Goal: Information Seeking & Learning: Learn about a topic

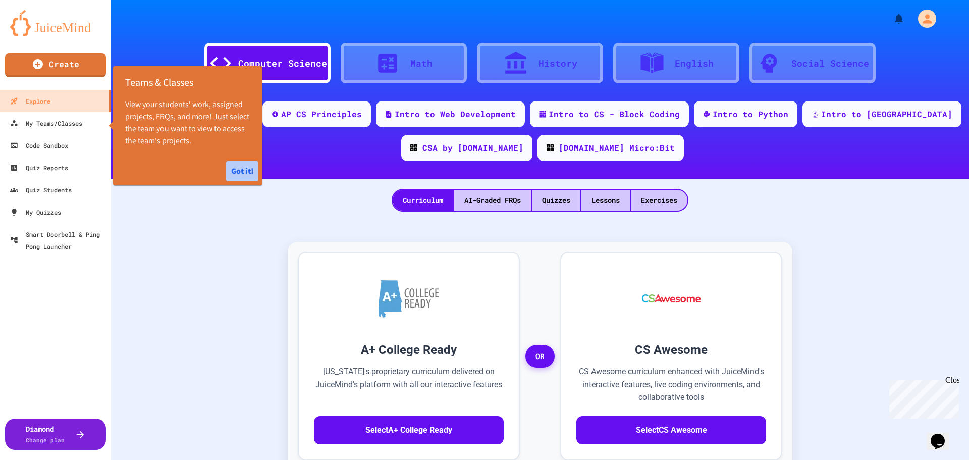
click at [242, 168] on button "Got it!" at bounding box center [242, 171] width 32 height 20
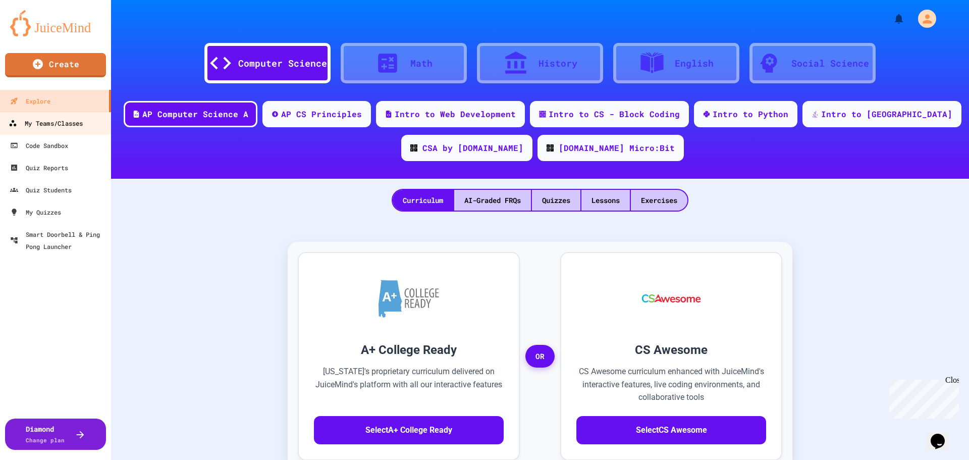
click at [71, 124] on div "My Teams/Classes" at bounding box center [46, 123] width 74 height 13
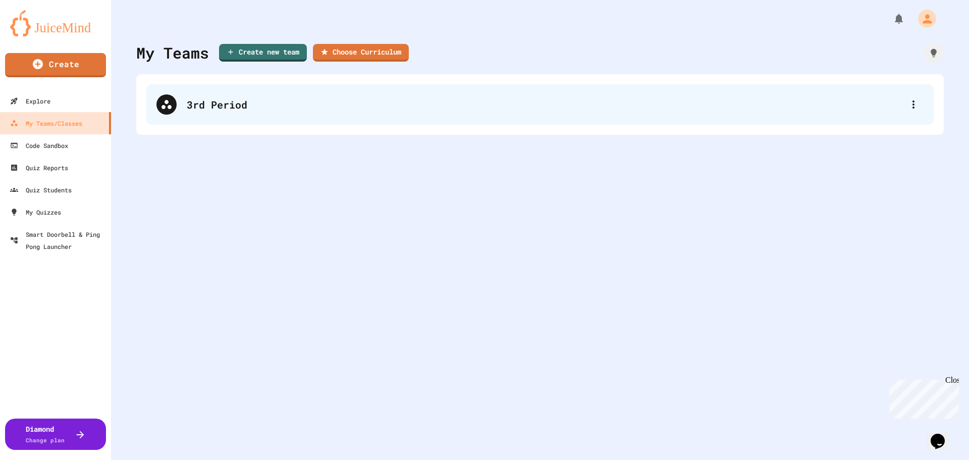
click at [294, 105] on div "3rd Period" at bounding box center [545, 104] width 717 height 15
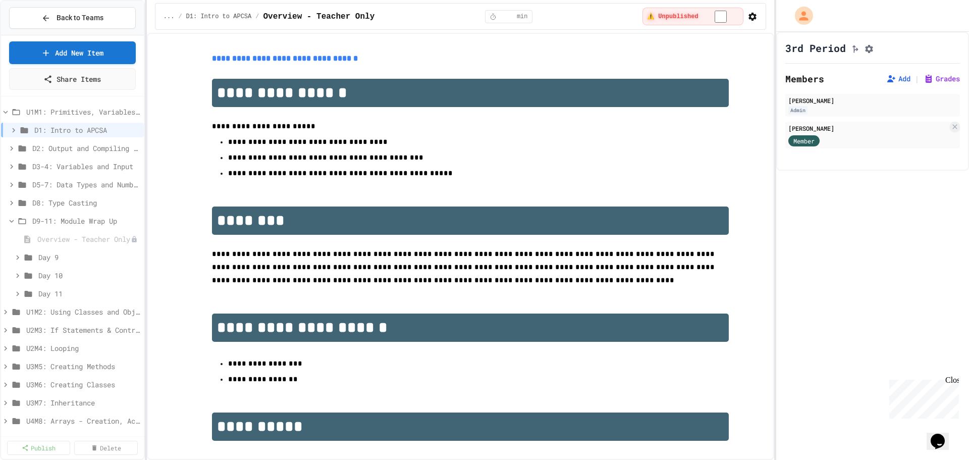
click at [87, 222] on span "D9-11: Module Wrap Up" at bounding box center [85, 220] width 107 height 11
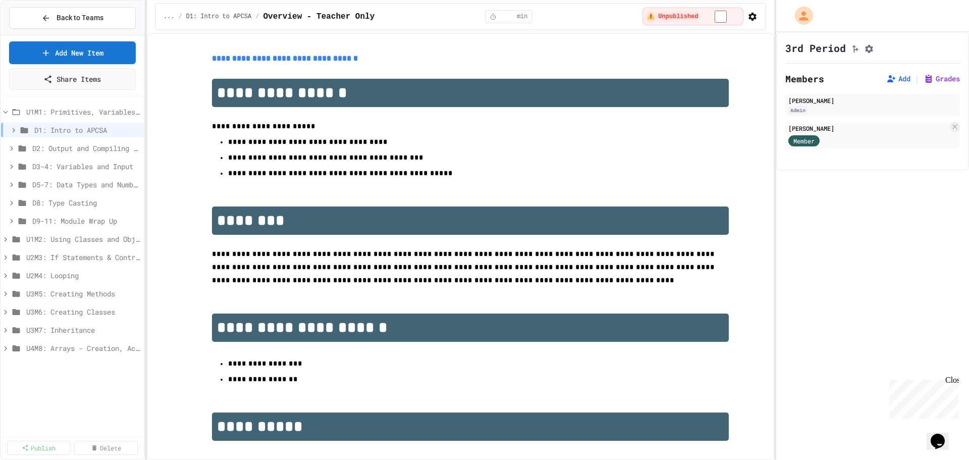
click at [87, 222] on span "D9-11: Module Wrap Up" at bounding box center [85, 220] width 107 height 11
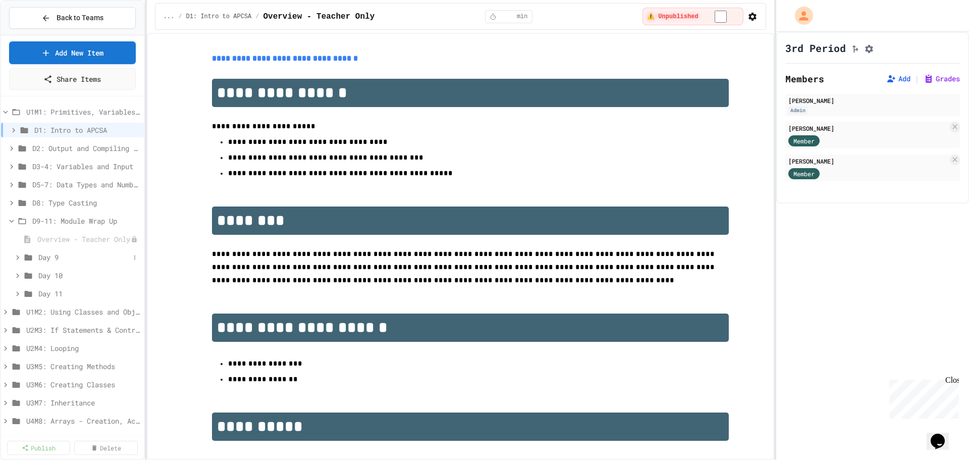
click at [54, 252] on span "Day 9" at bounding box center [83, 257] width 91 height 11
click at [90, 311] on span "Test Review (35 mins)" at bounding box center [86, 311] width 85 height 11
click at [74, 384] on span "Lab - Hidden Figures: Launch Weight Calculator" at bounding box center [81, 384] width 77 height 11
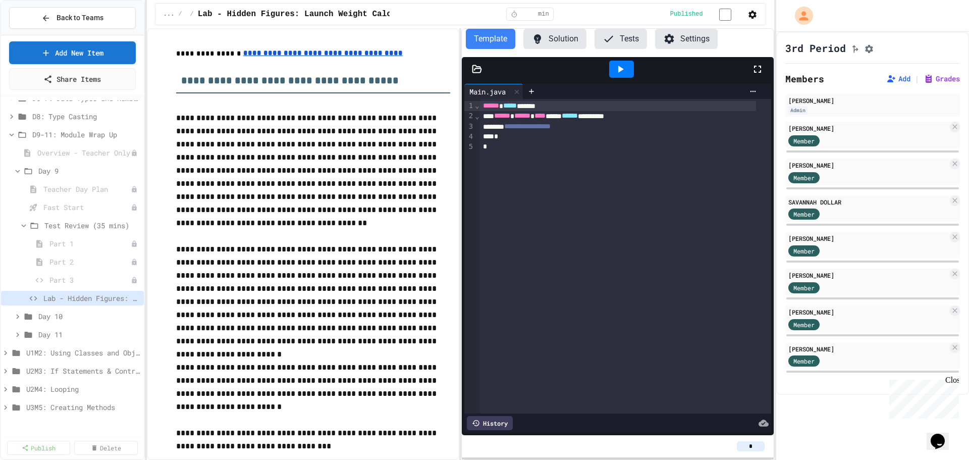
scroll to position [109, 0]
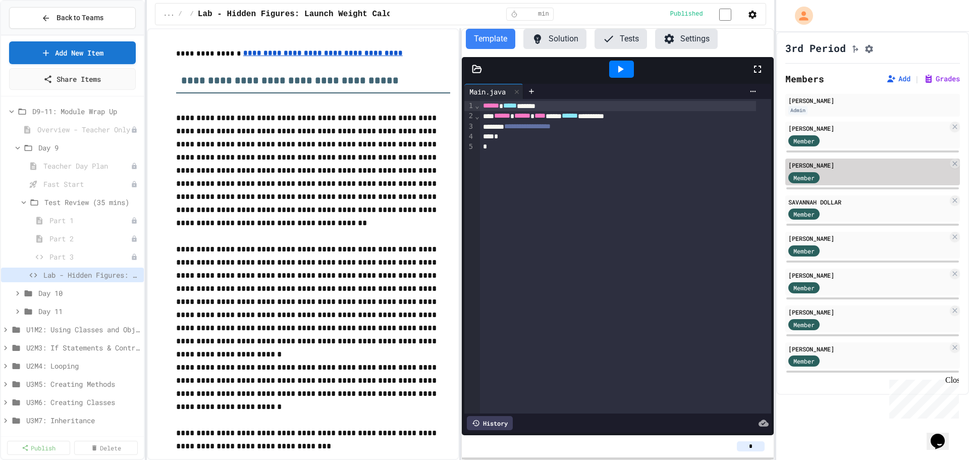
click at [881, 183] on div "Member" at bounding box center [867, 177] width 159 height 13
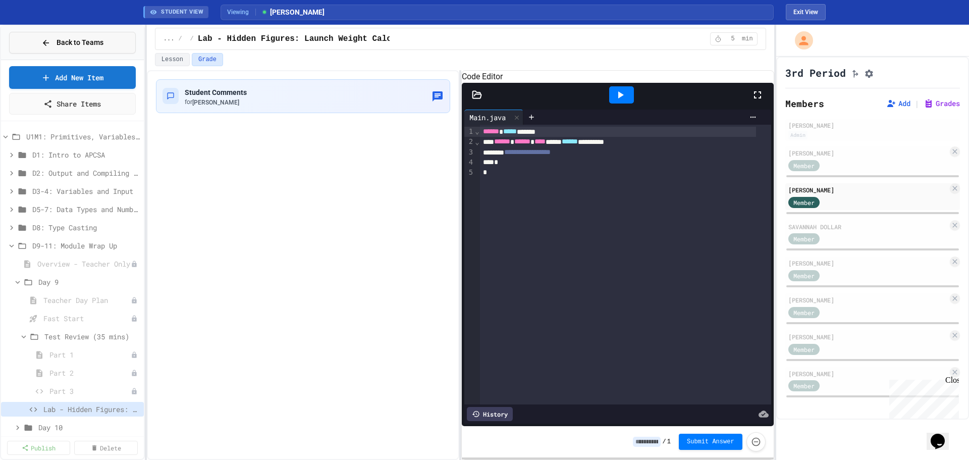
click at [71, 37] on button "Back to Teams" at bounding box center [72, 43] width 127 height 22
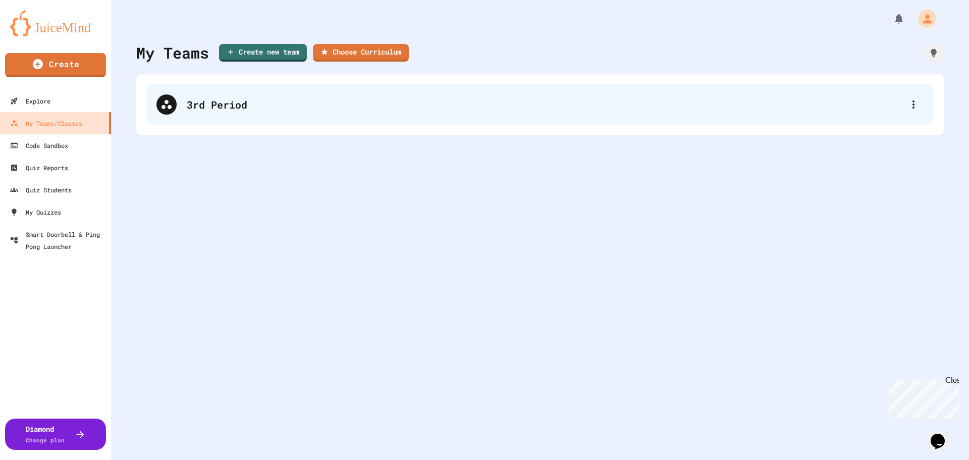
click at [440, 102] on div "3rd Period" at bounding box center [545, 104] width 717 height 15
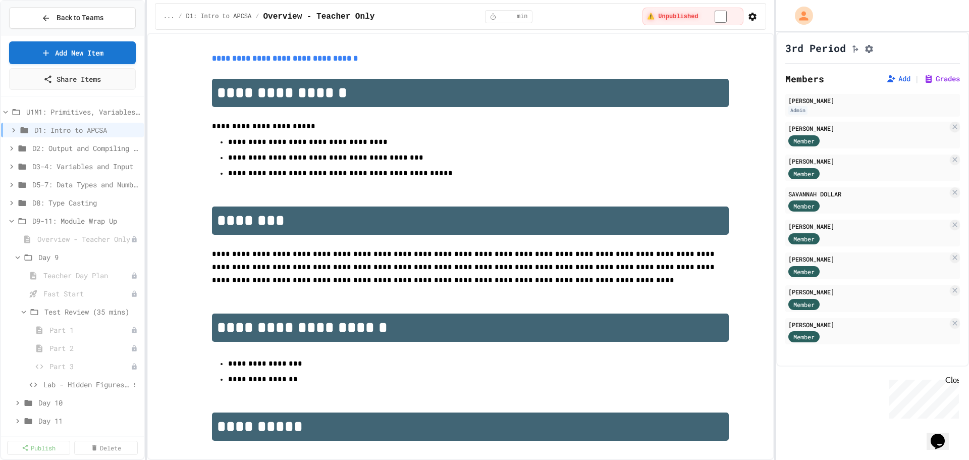
click at [77, 382] on span "Lab - Hidden Figures: Launch Weight Calculator" at bounding box center [86, 384] width 86 height 11
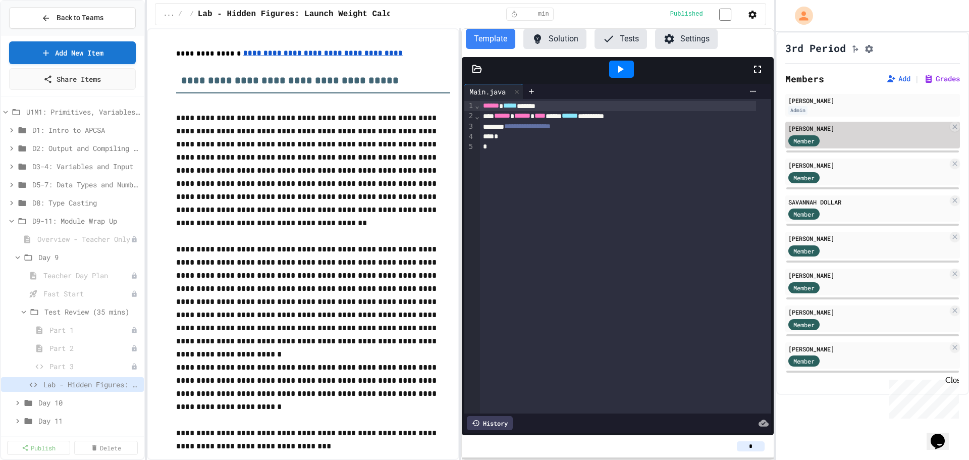
click at [843, 133] on div "[PERSON_NAME]" at bounding box center [867, 128] width 159 height 9
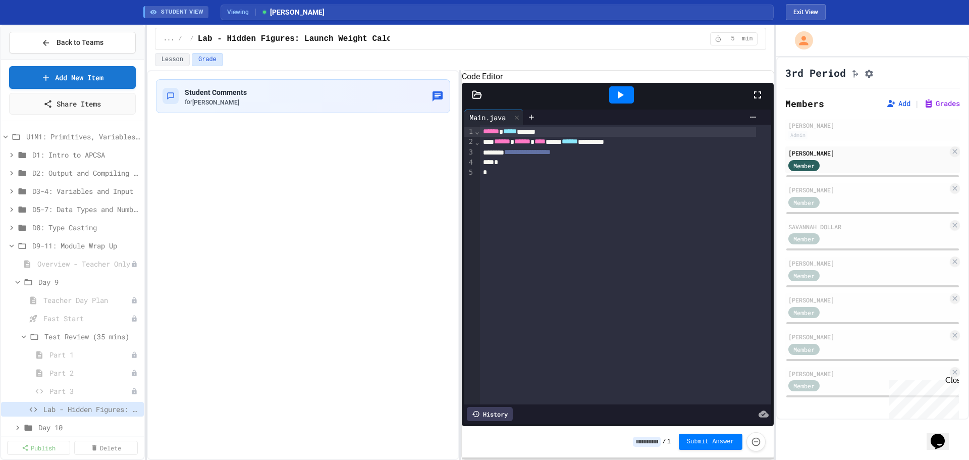
drag, startPoint x: 597, startPoint y: 167, endPoint x: 604, endPoint y: 165, distance: 6.7
click at [597, 157] on div "**********" at bounding box center [618, 152] width 277 height 10
